Goal: Navigation & Orientation: Find specific page/section

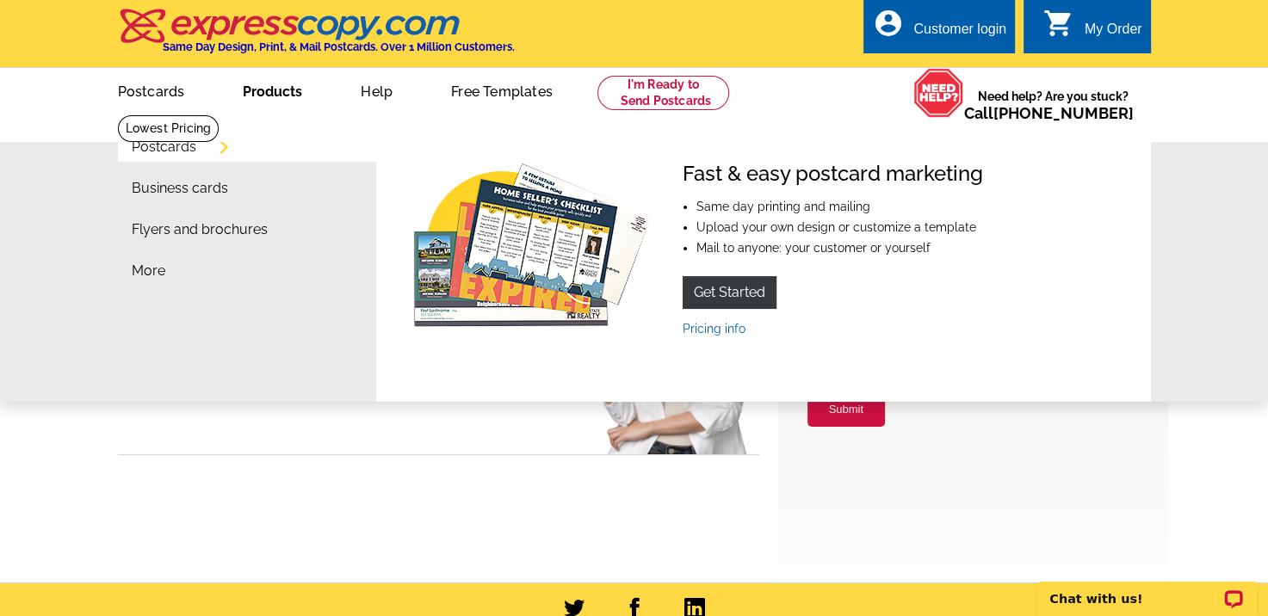
click at [155, 145] on link "Postcards" at bounding box center [164, 147] width 65 height 14
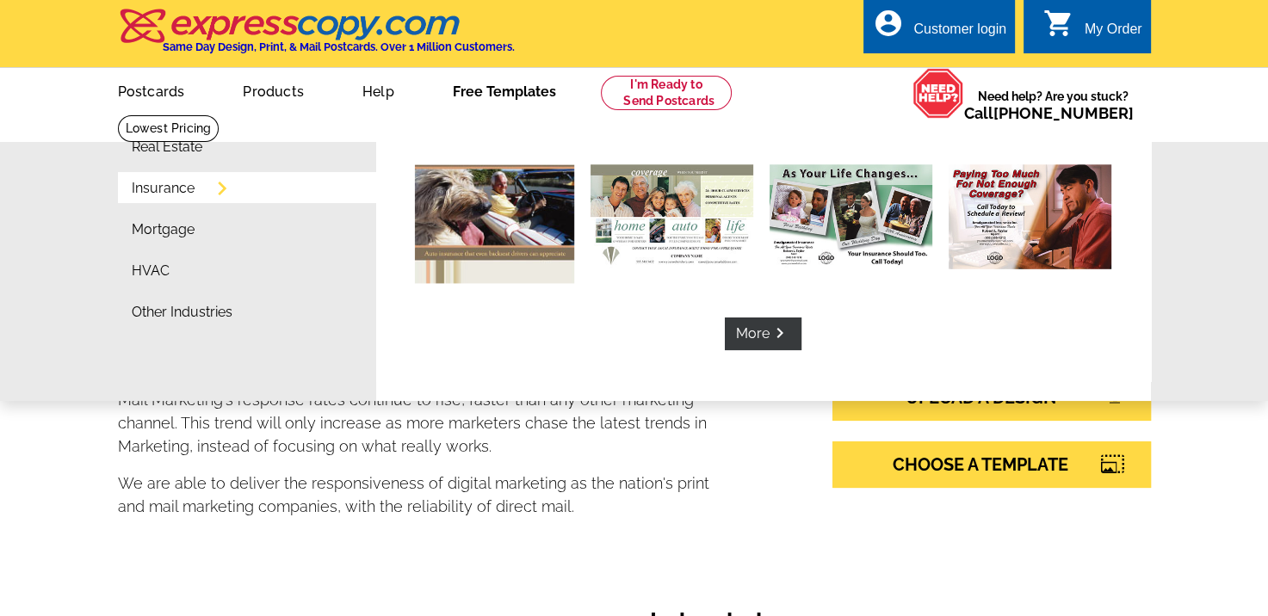
click at [162, 186] on link "Insurance" at bounding box center [163, 189] width 63 height 14
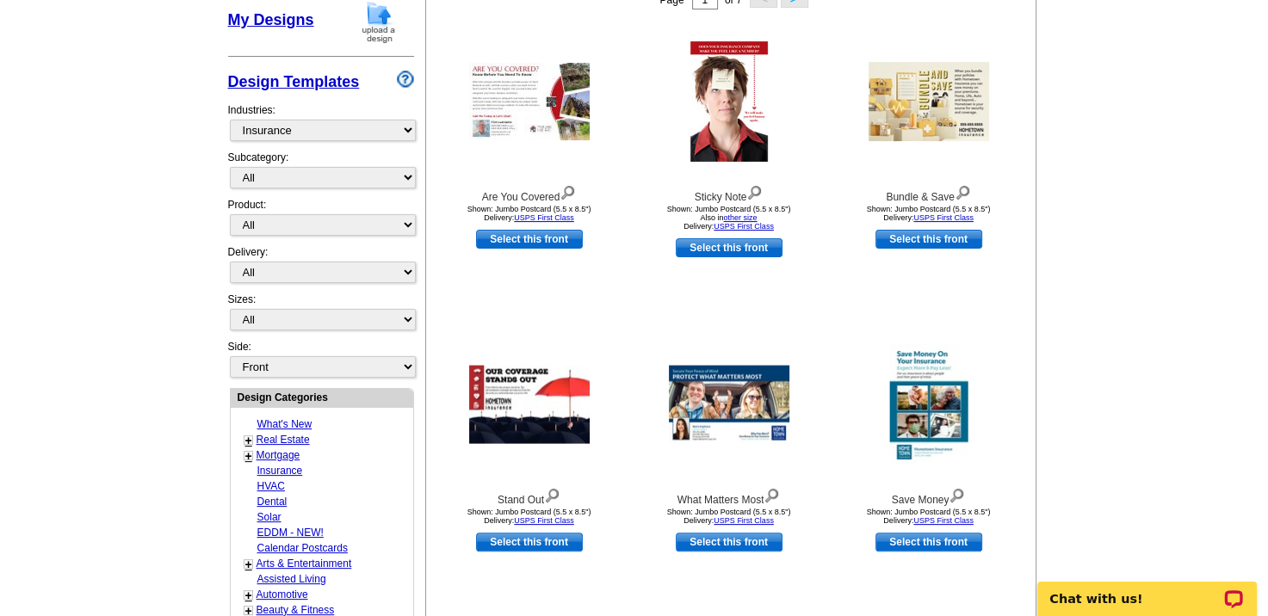
scroll to position [331, 0]
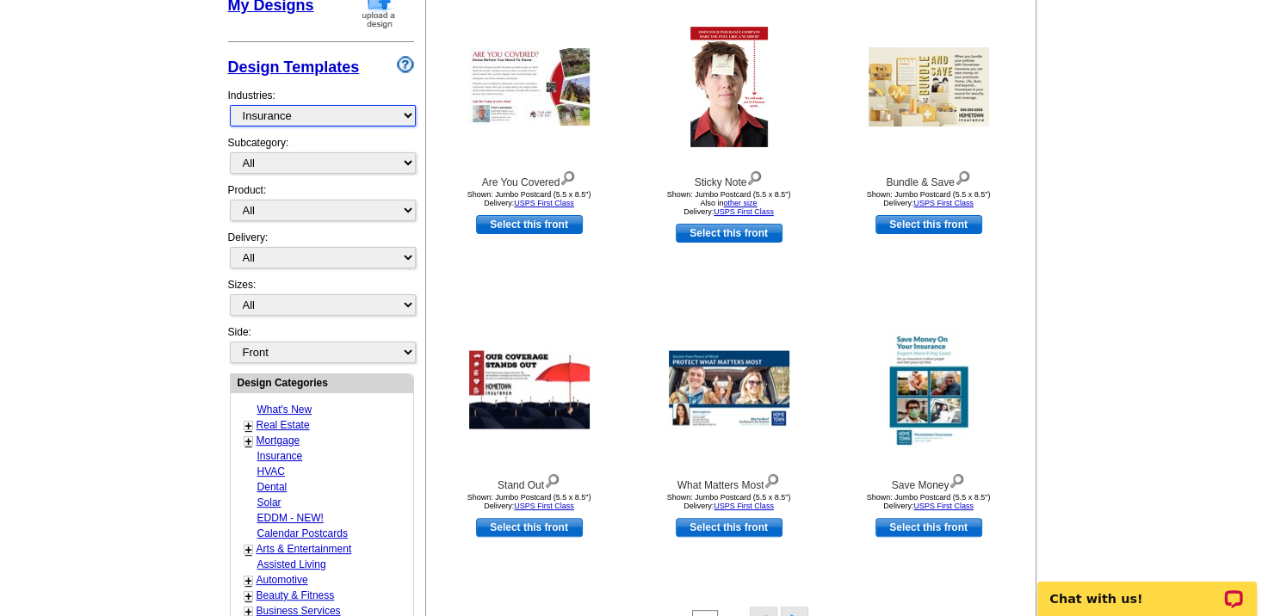
click at [374, 115] on select "What's New Real Estate Mortgage Insurance HVAC Dental Solar EDDM - NEW! Calenda…" at bounding box center [323, 116] width 186 height 22
select select "816"
click at [230, 105] on select "What's New Real Estate Mortgage Insurance HVAC Dental Solar EDDM - NEW! Calenda…" at bounding box center [323, 116] width 186 height 22
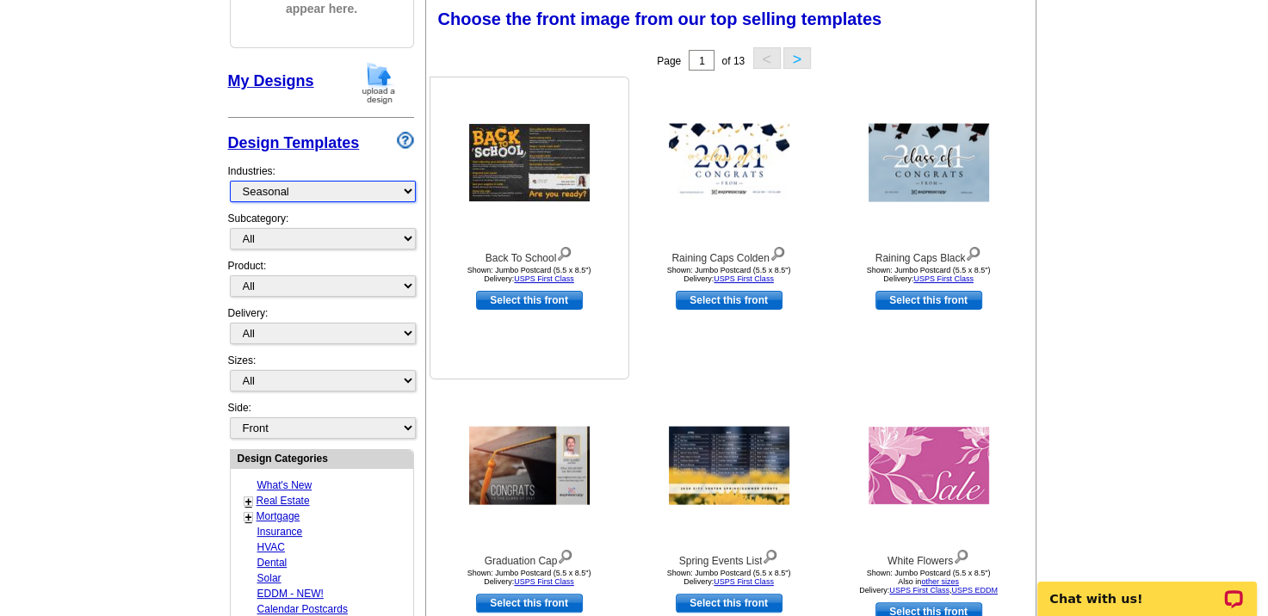
scroll to position [254, 0]
